Goal: Task Accomplishment & Management: Manage account settings

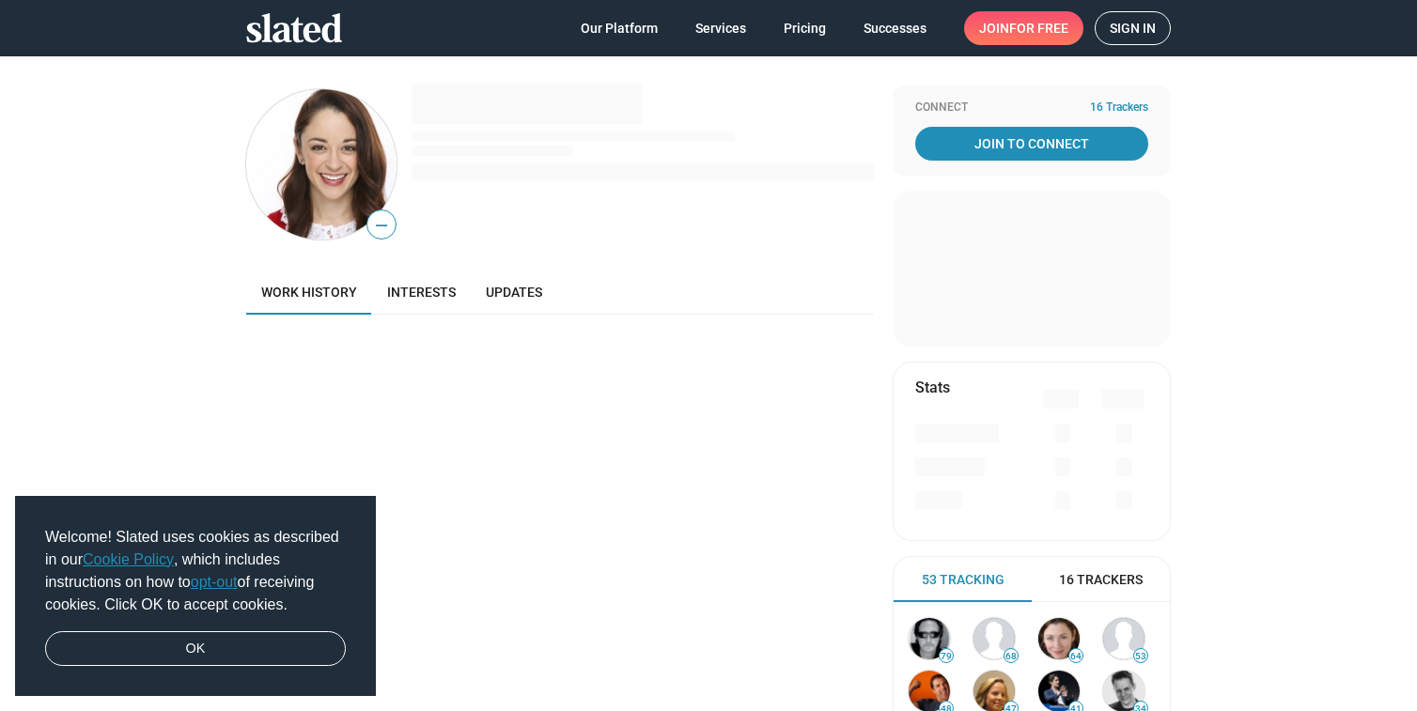
click at [1137, 21] on span "Sign in" at bounding box center [1133, 28] width 46 height 32
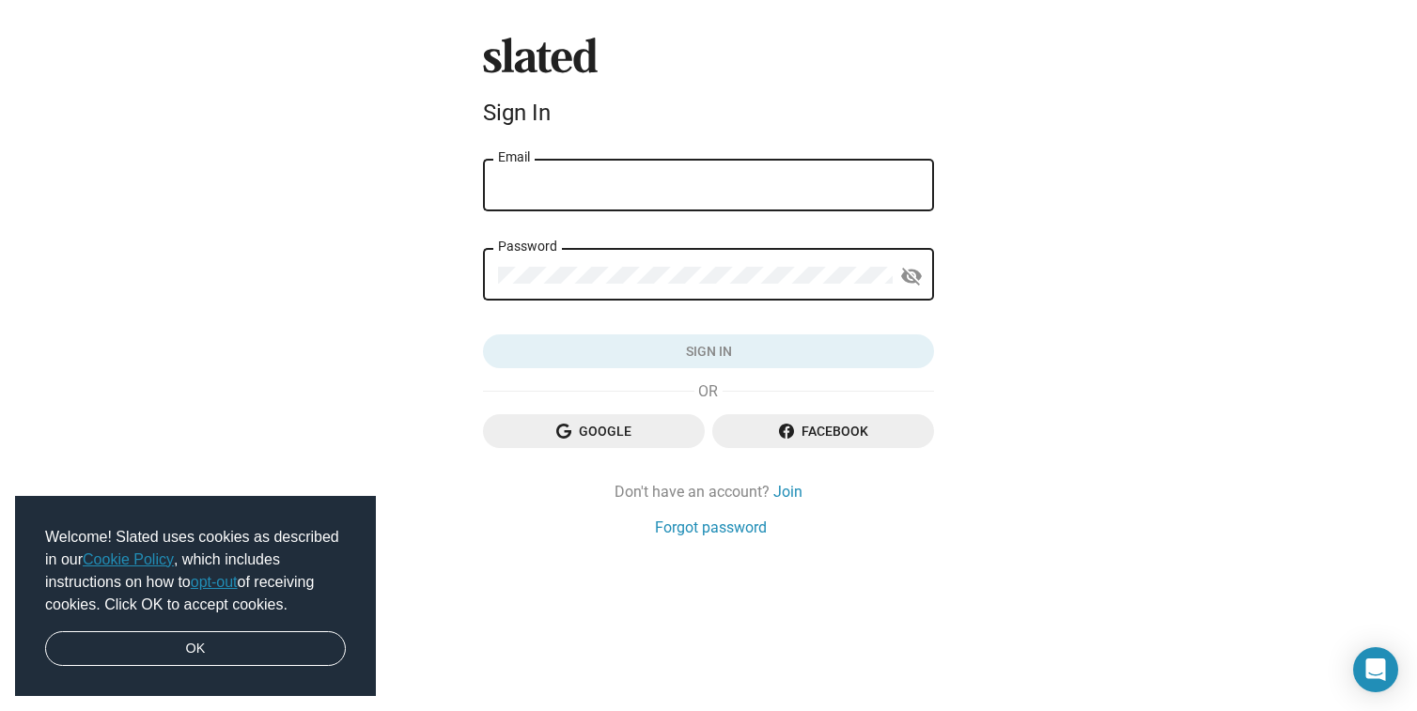
click at [655, 200] on div "Email" at bounding box center [708, 183] width 421 height 55
click at [616, 187] on input "Email" at bounding box center [708, 186] width 421 height 17
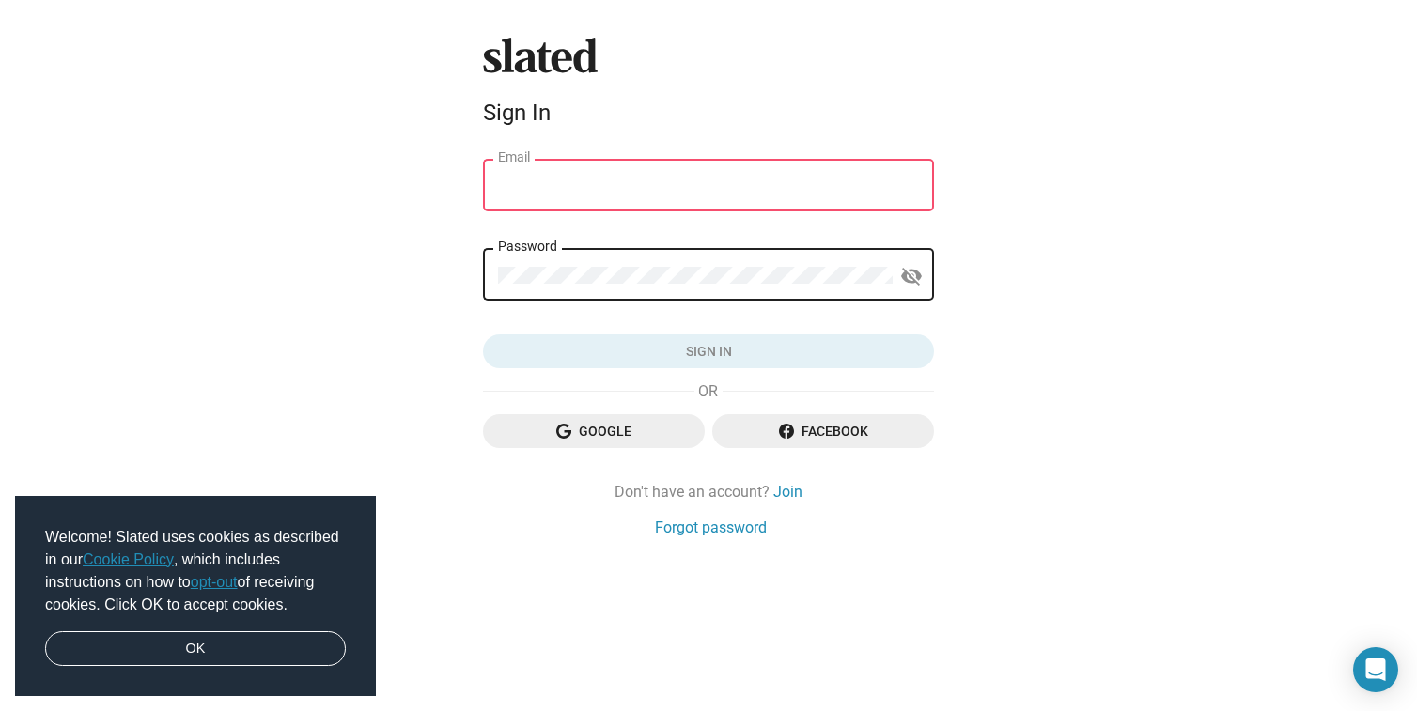
type input "[PERSON_NAME][EMAIL_ADDRESS][DOMAIN_NAME]"
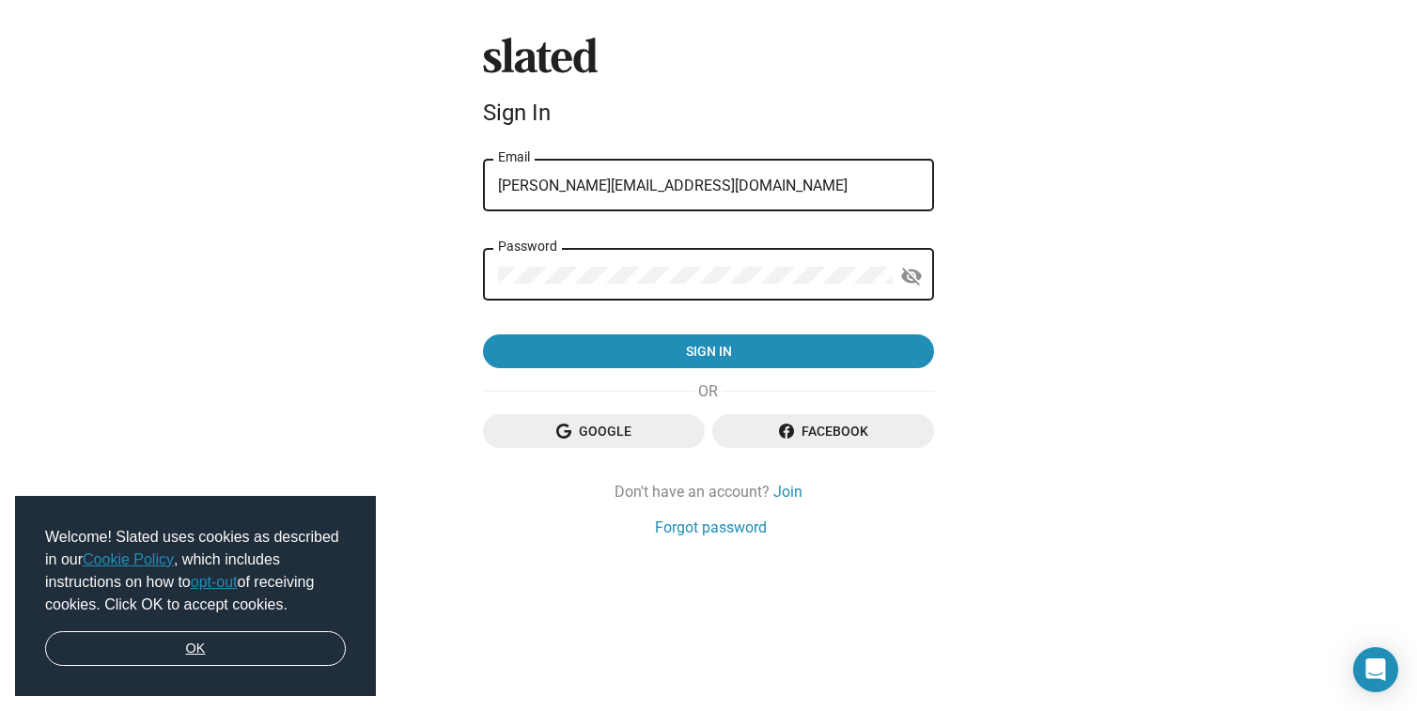
click at [247, 654] on link "OK" at bounding box center [195, 650] width 301 height 36
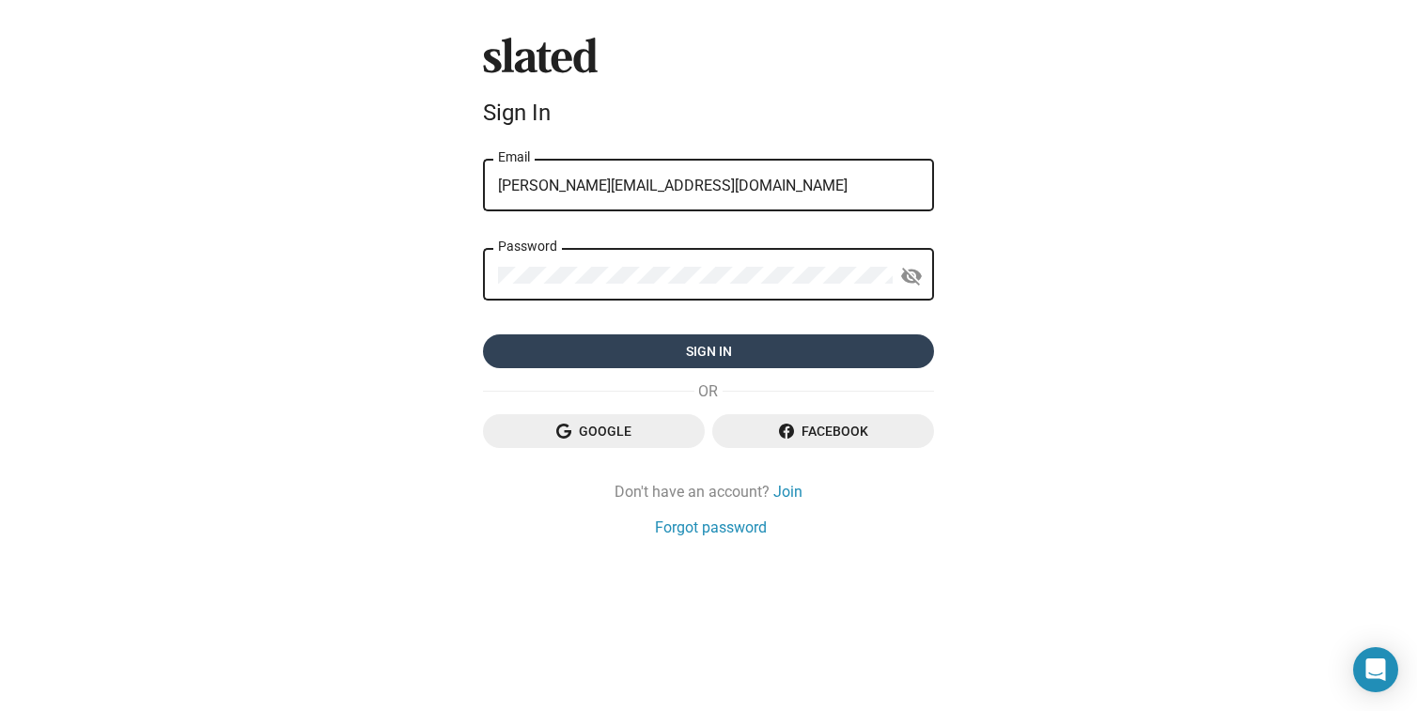
click at [611, 364] on span "Sign in" at bounding box center [708, 352] width 421 height 34
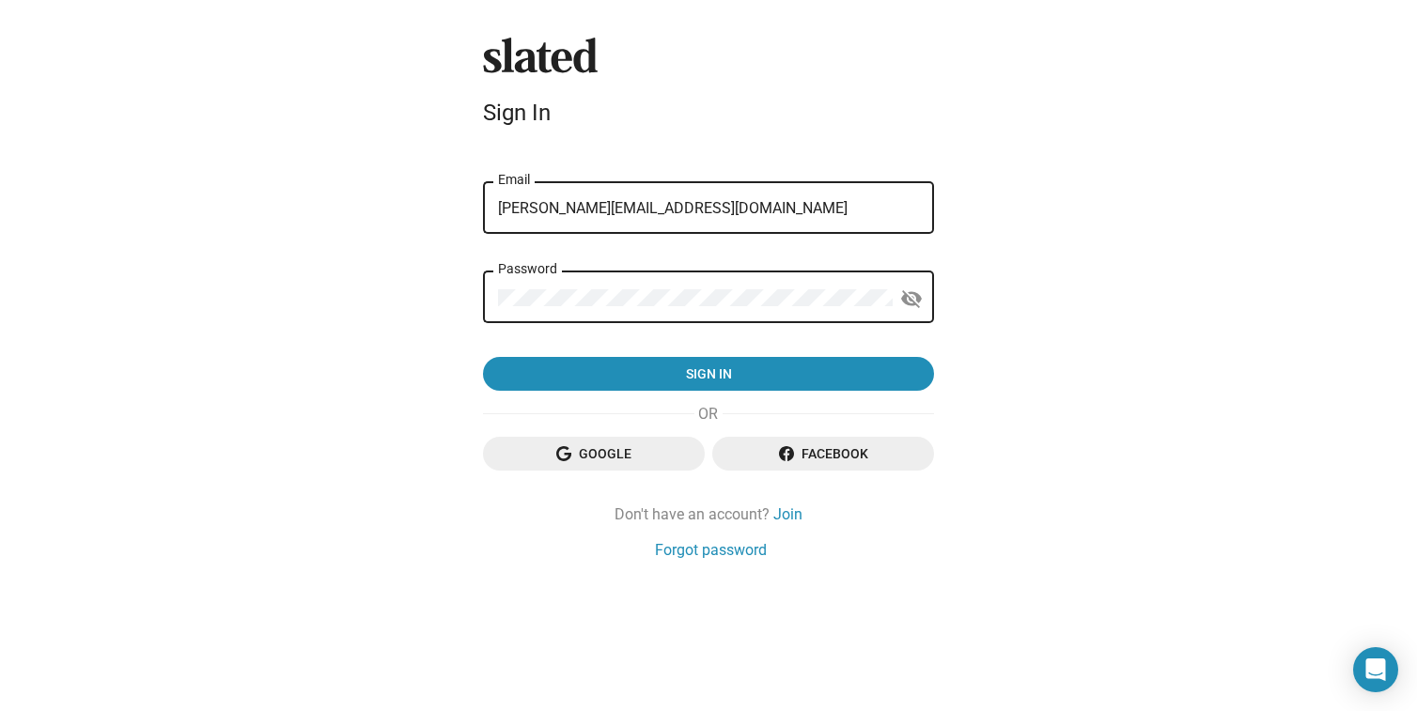
click at [742, 253] on form "error That email address and/or password is incorrect. Please try again or rese…" at bounding box center [708, 274] width 451 height 236
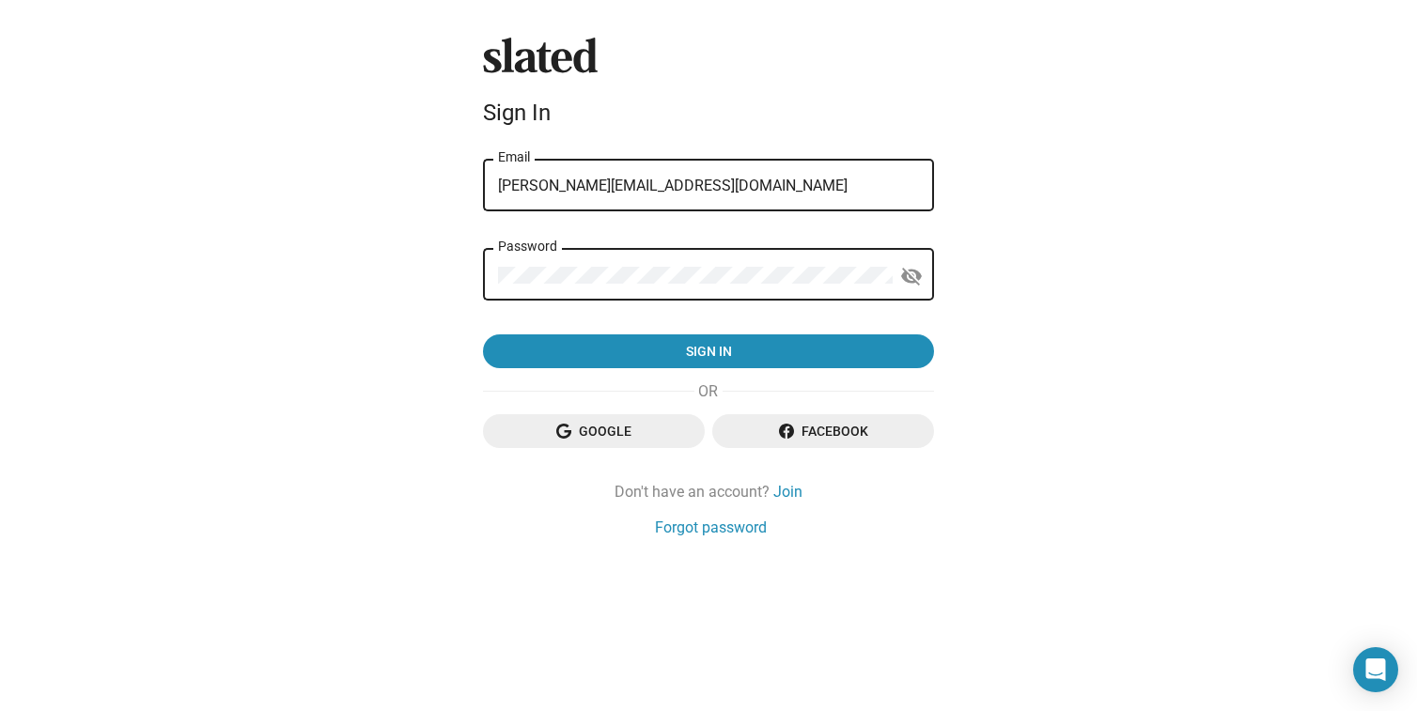
click at [564, 265] on div "Password" at bounding box center [695, 272] width 395 height 55
click at [909, 284] on mat-icon "visibility_off" at bounding box center [911, 276] width 23 height 29
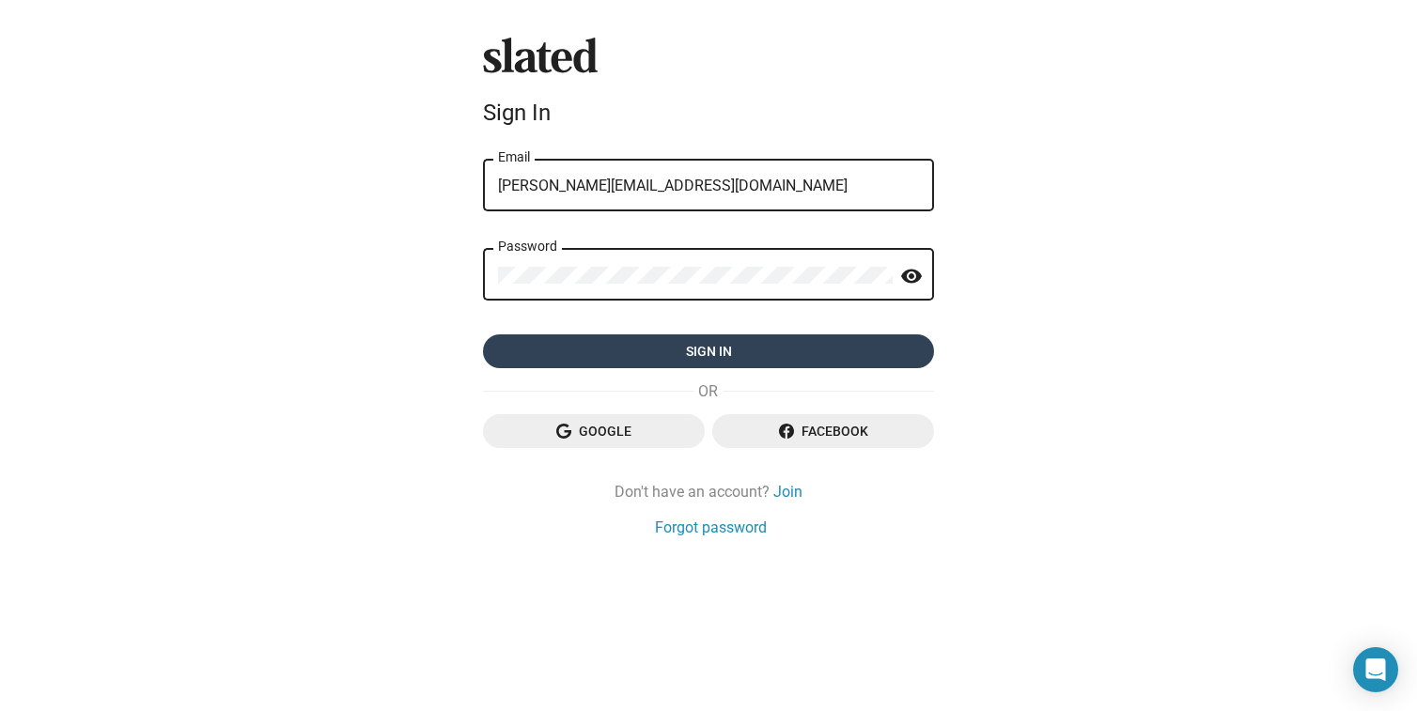
click at [670, 355] on span "Sign in" at bounding box center [708, 352] width 421 height 34
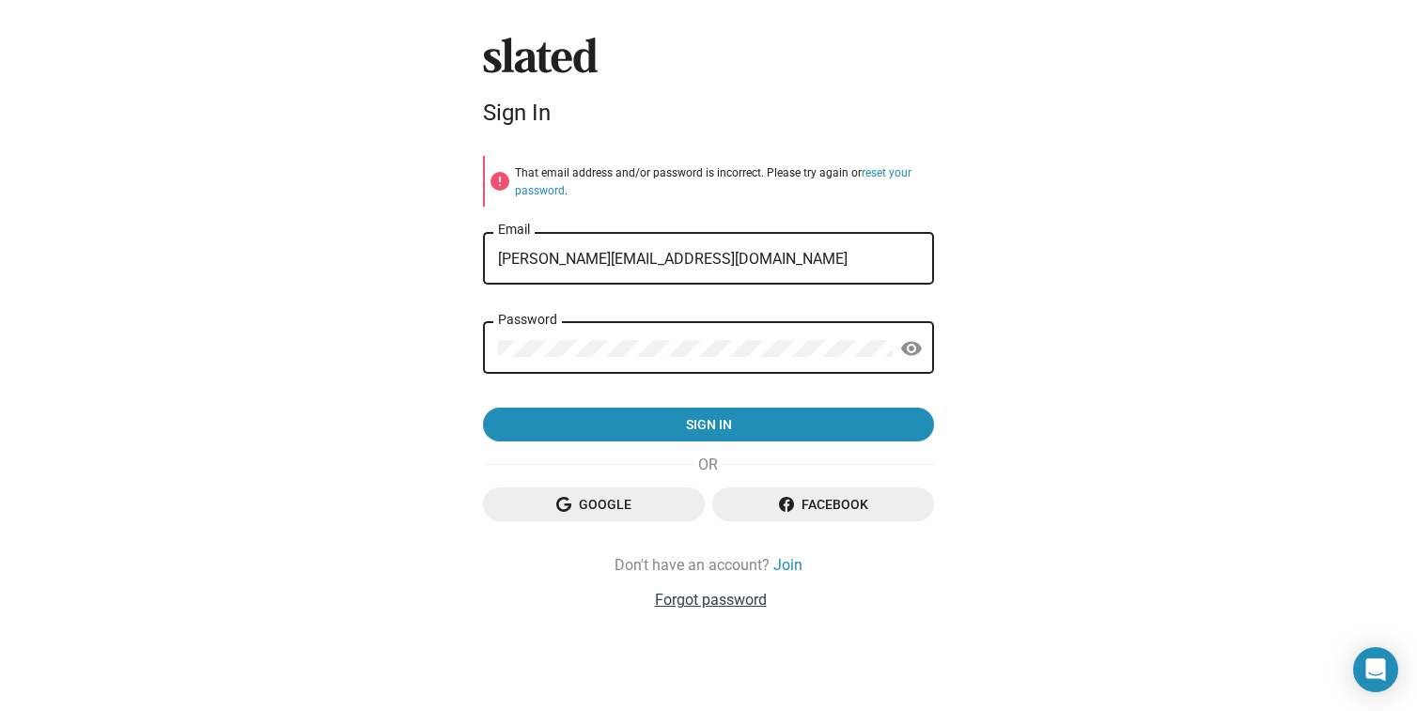
click at [728, 599] on link "Forgot password" at bounding box center [711, 600] width 112 height 20
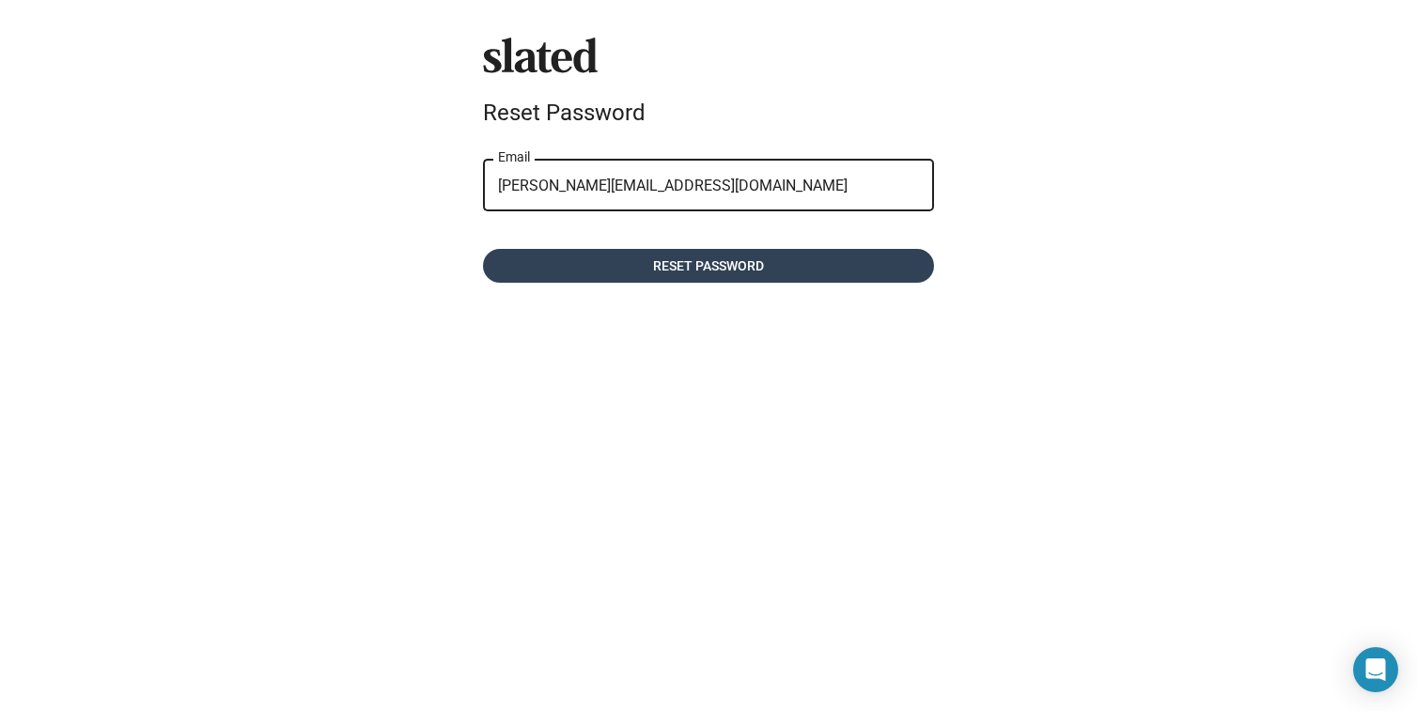
click at [703, 279] on span "Reset password" at bounding box center [708, 266] width 421 height 34
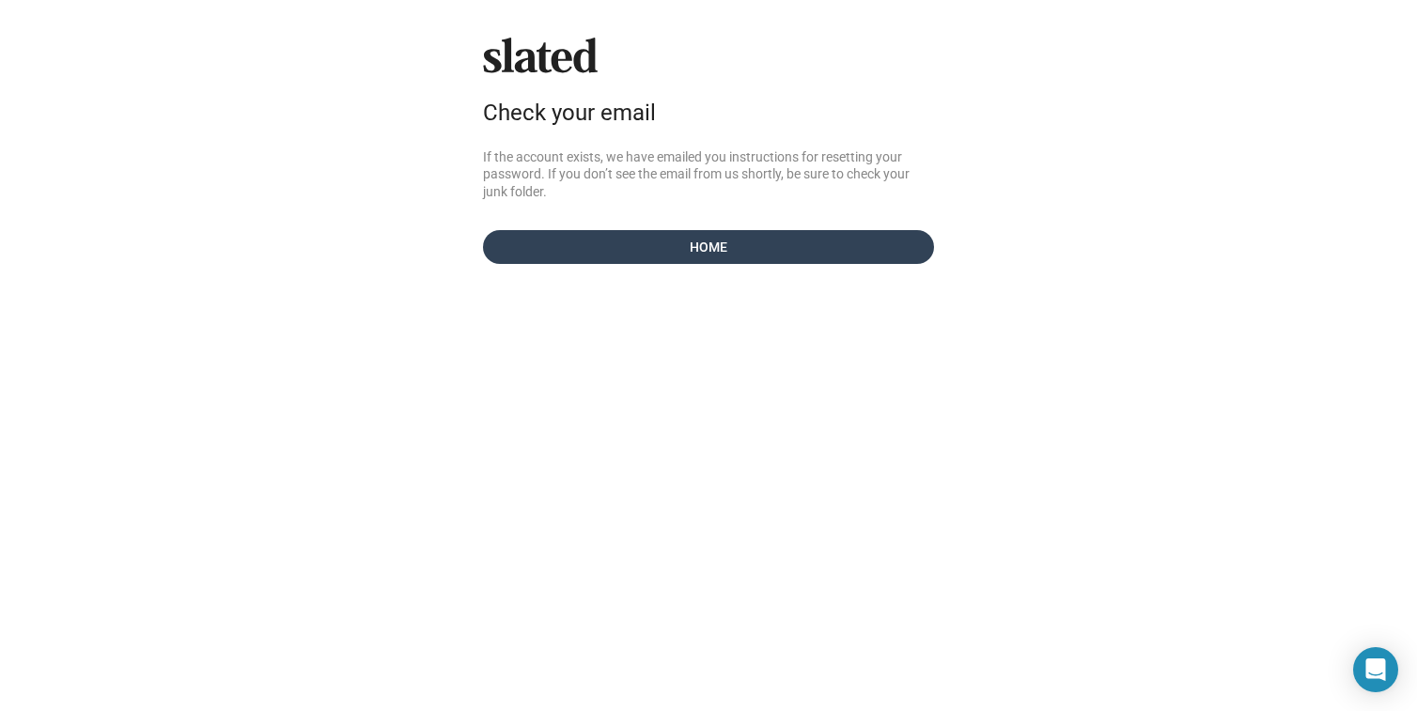
click at [740, 237] on span "Home" at bounding box center [708, 247] width 421 height 34
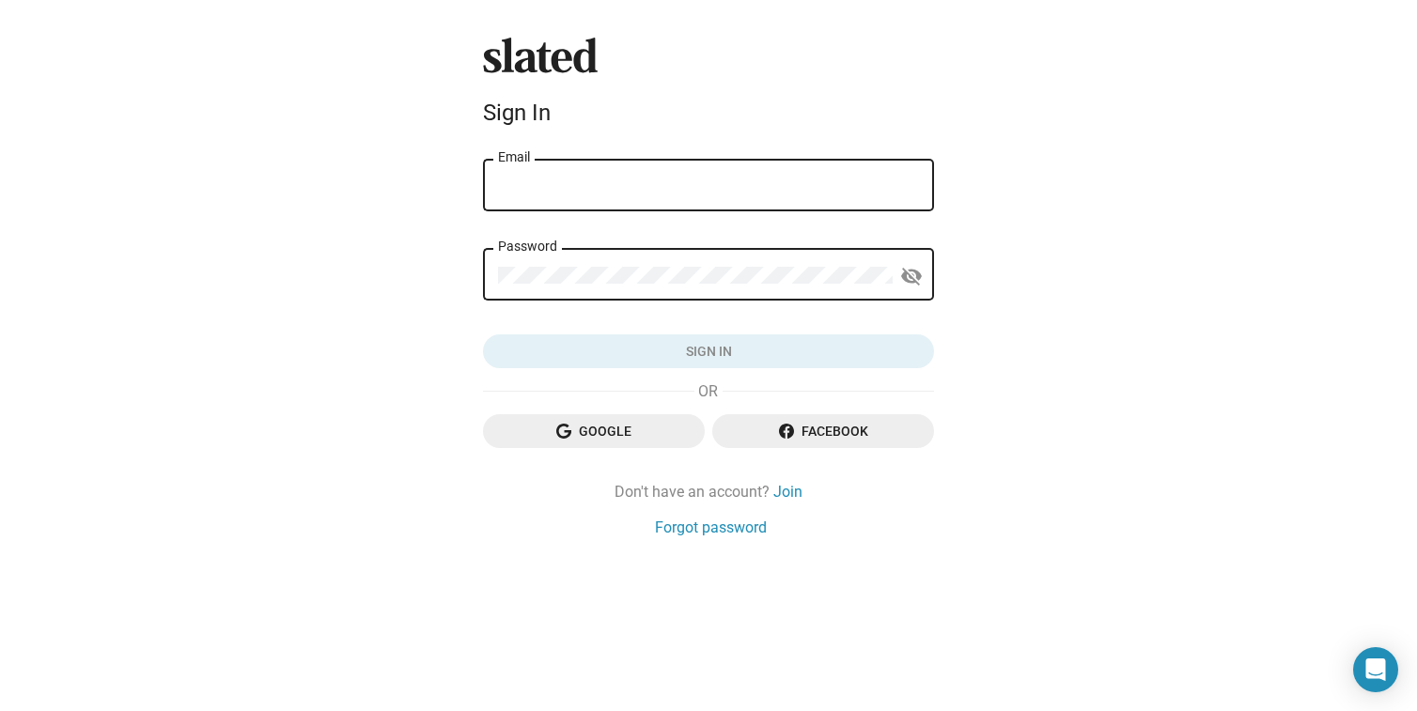
click at [540, 180] on input "Email" at bounding box center [708, 186] width 421 height 17
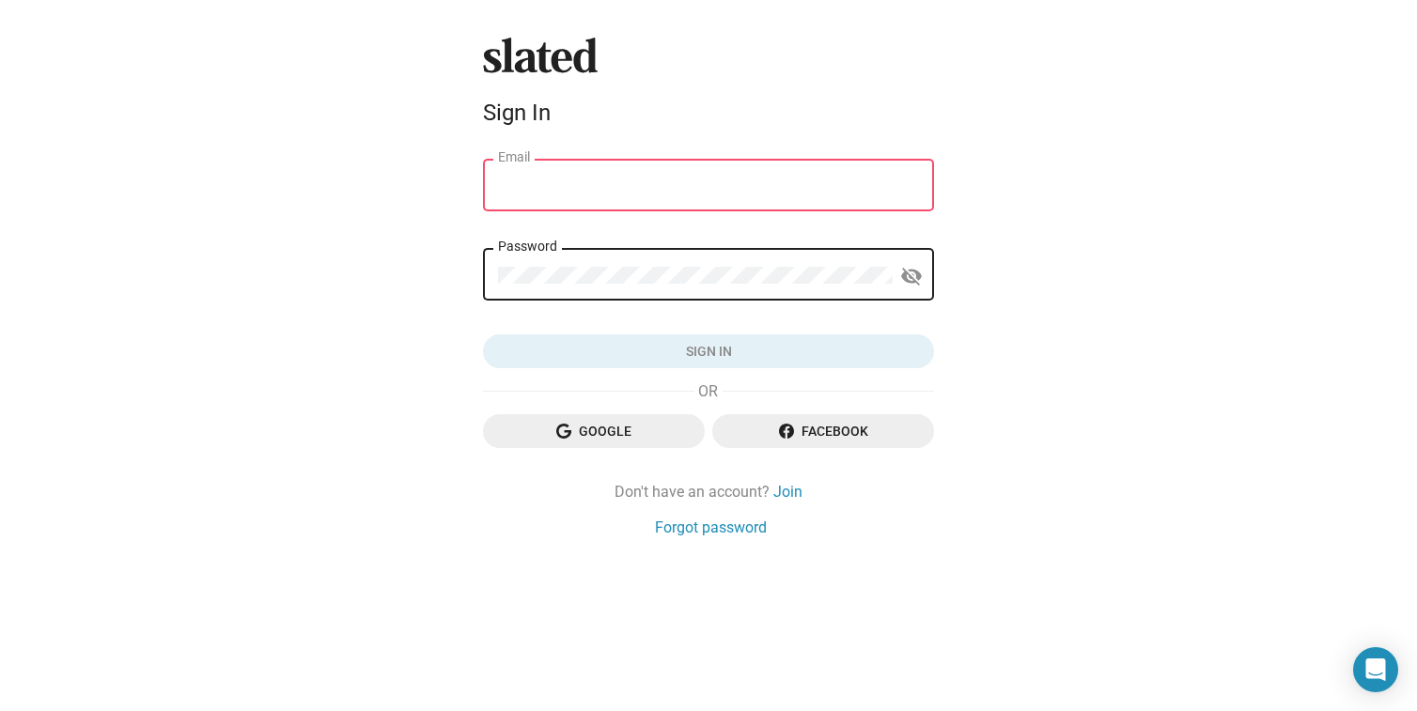
type input "[PERSON_NAME][EMAIL_ADDRESS][DOMAIN_NAME]"
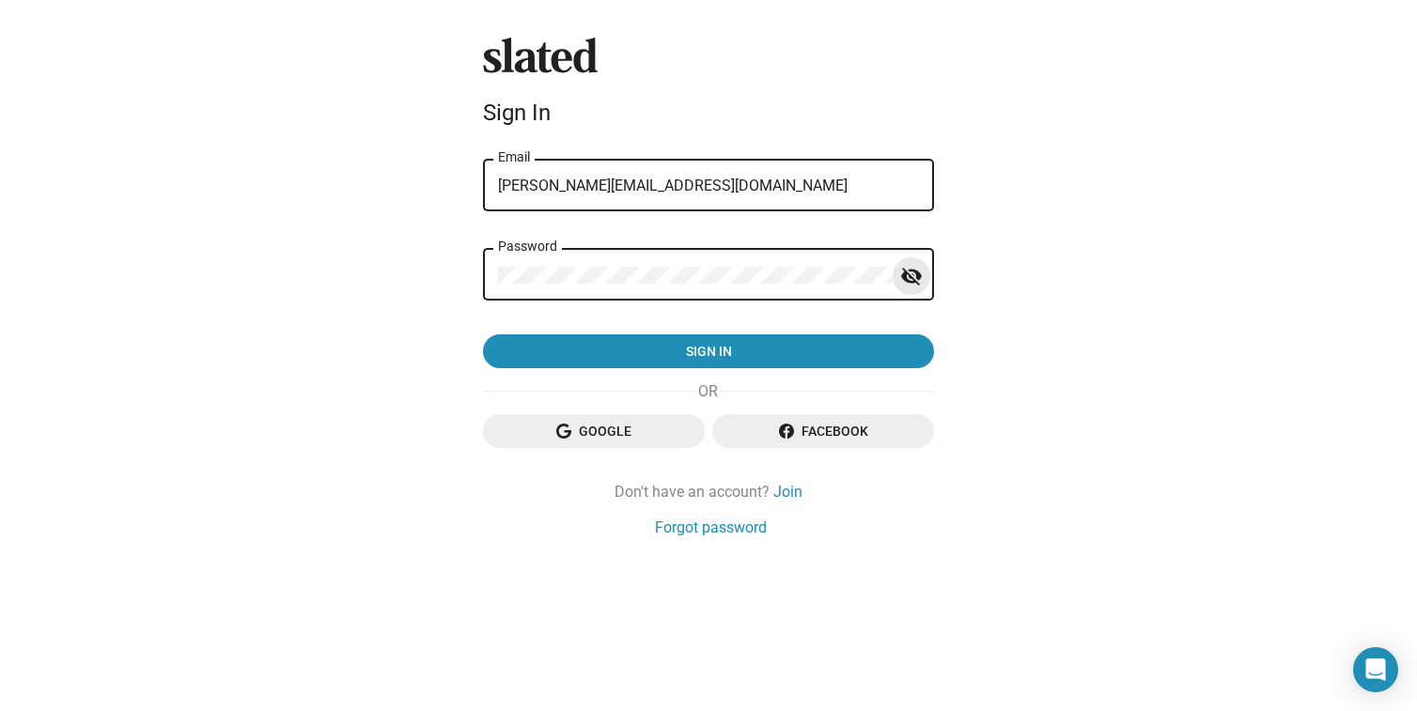
click at [899, 272] on button "visibility_off" at bounding box center [912, 277] width 38 height 38
click at [483, 335] on button "Sign in" at bounding box center [708, 352] width 451 height 34
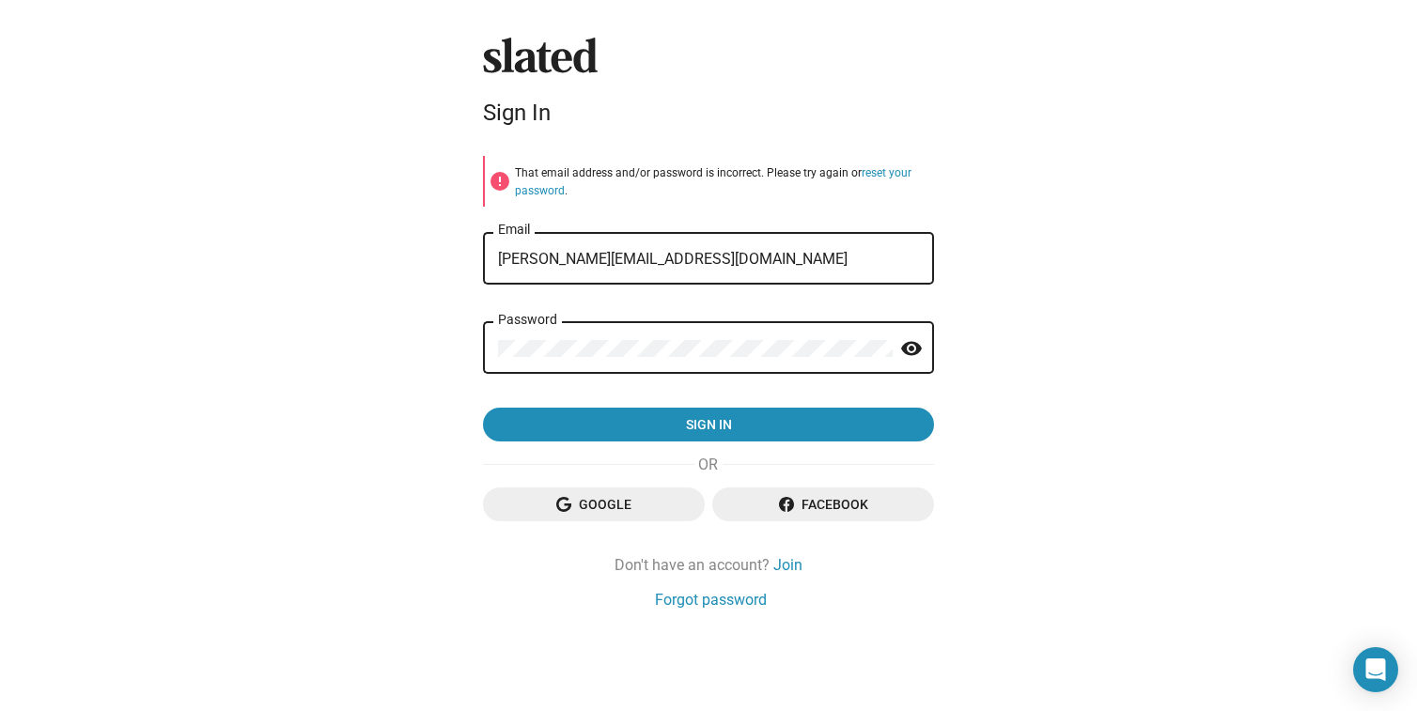
click at [483, 408] on button "Sign in" at bounding box center [708, 425] width 451 height 34
click at [492, 351] on div "Password visibility" at bounding box center [708, 346] width 451 height 55
click at [483, 408] on button "Sign in" at bounding box center [708, 425] width 451 height 34
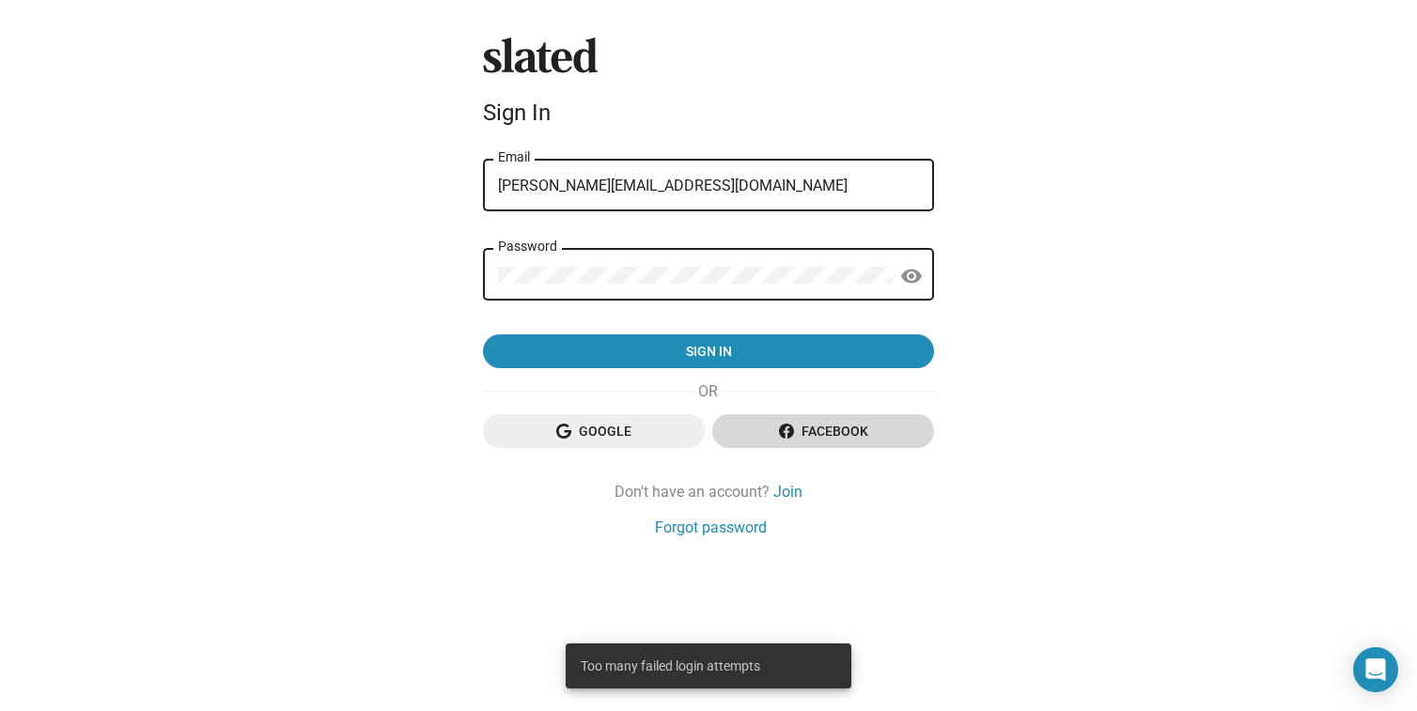
click at [789, 438] on icon "button" at bounding box center [786, 431] width 15 height 15
